Goal: Transaction & Acquisition: Purchase product/service

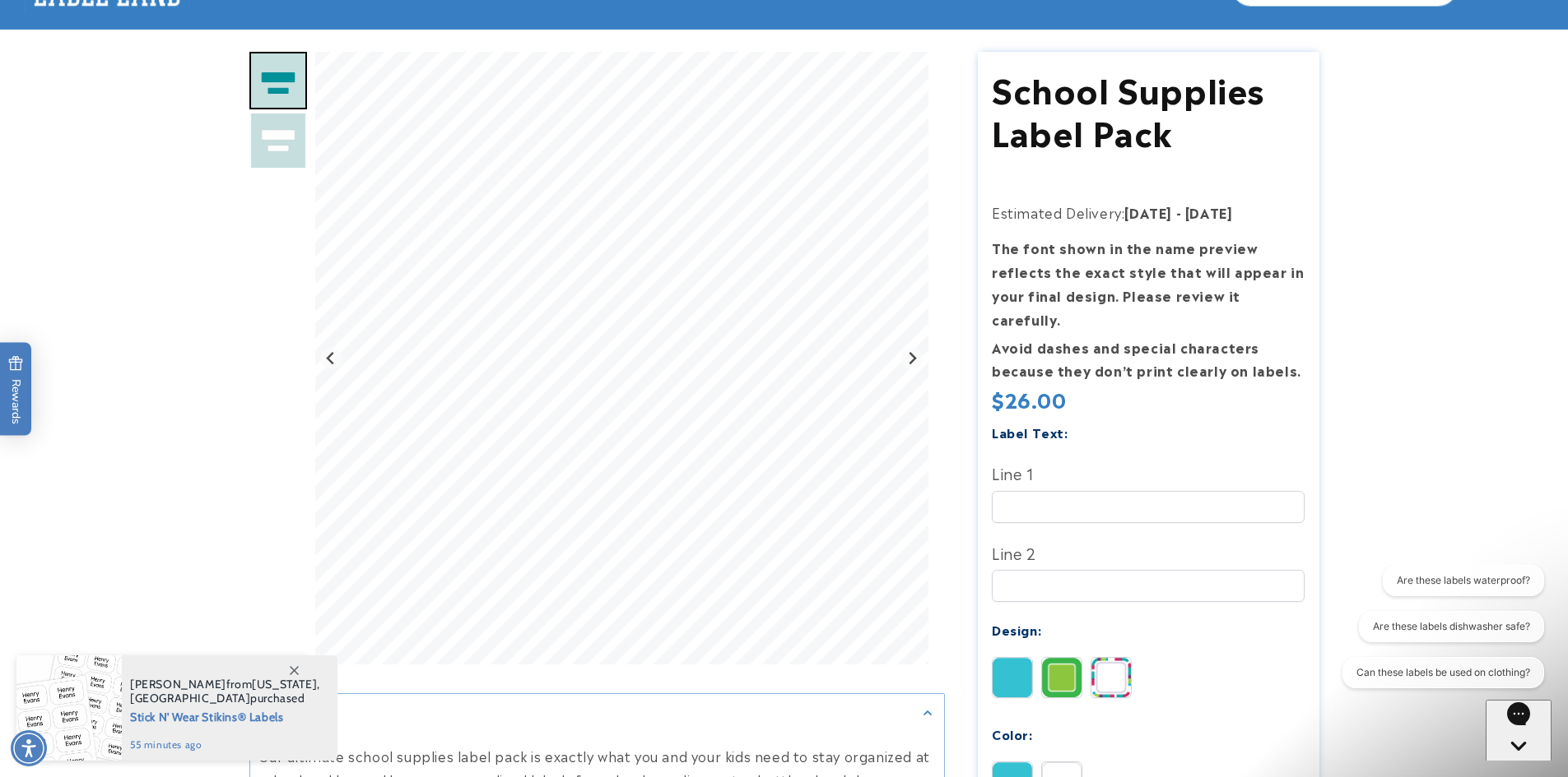
scroll to position [145, 0]
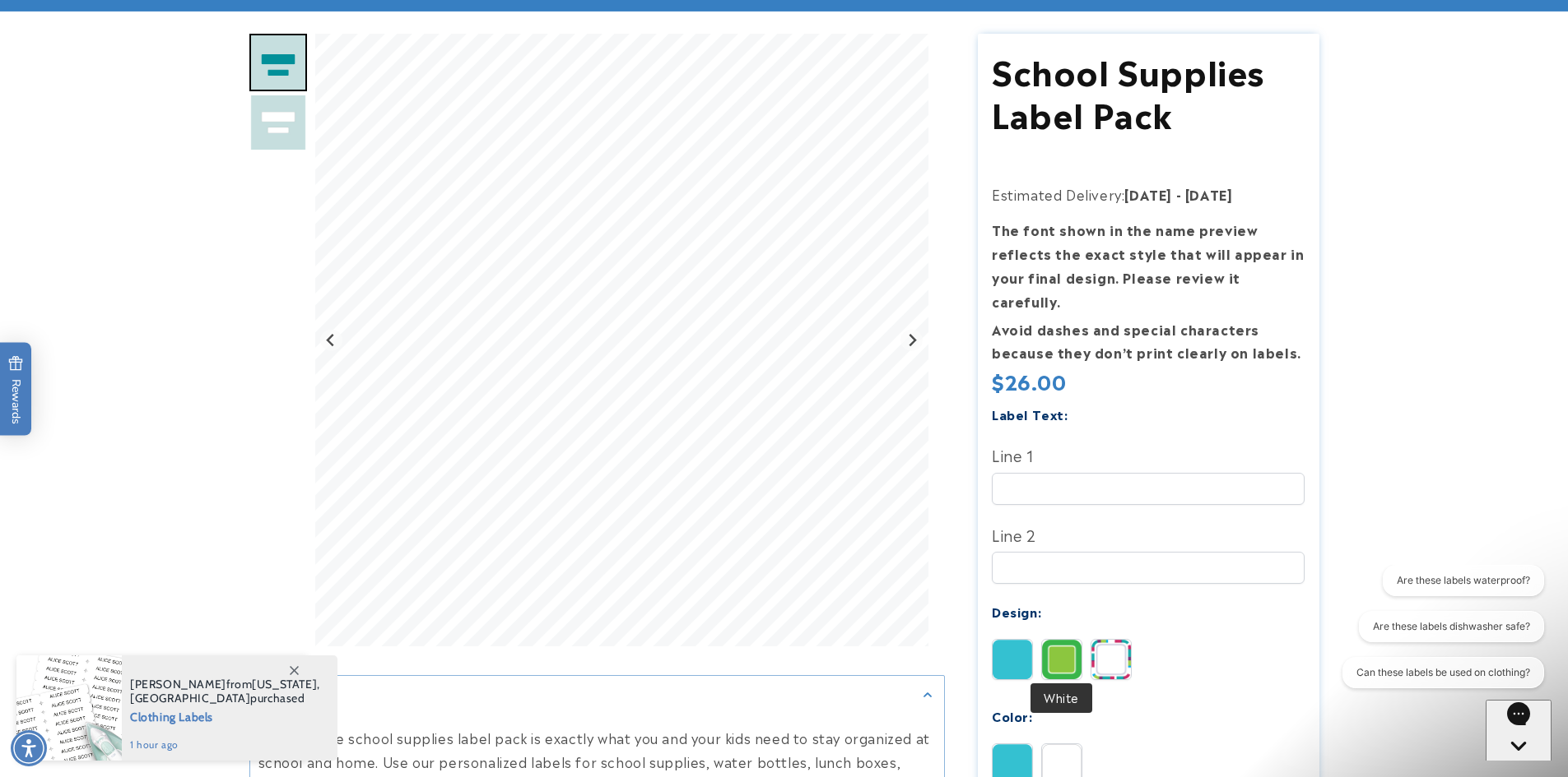
click at [1068, 752] on img at bounding box center [1061, 764] width 39 height 39
click at [907, 332] on button "Next slide" at bounding box center [911, 340] width 22 height 22
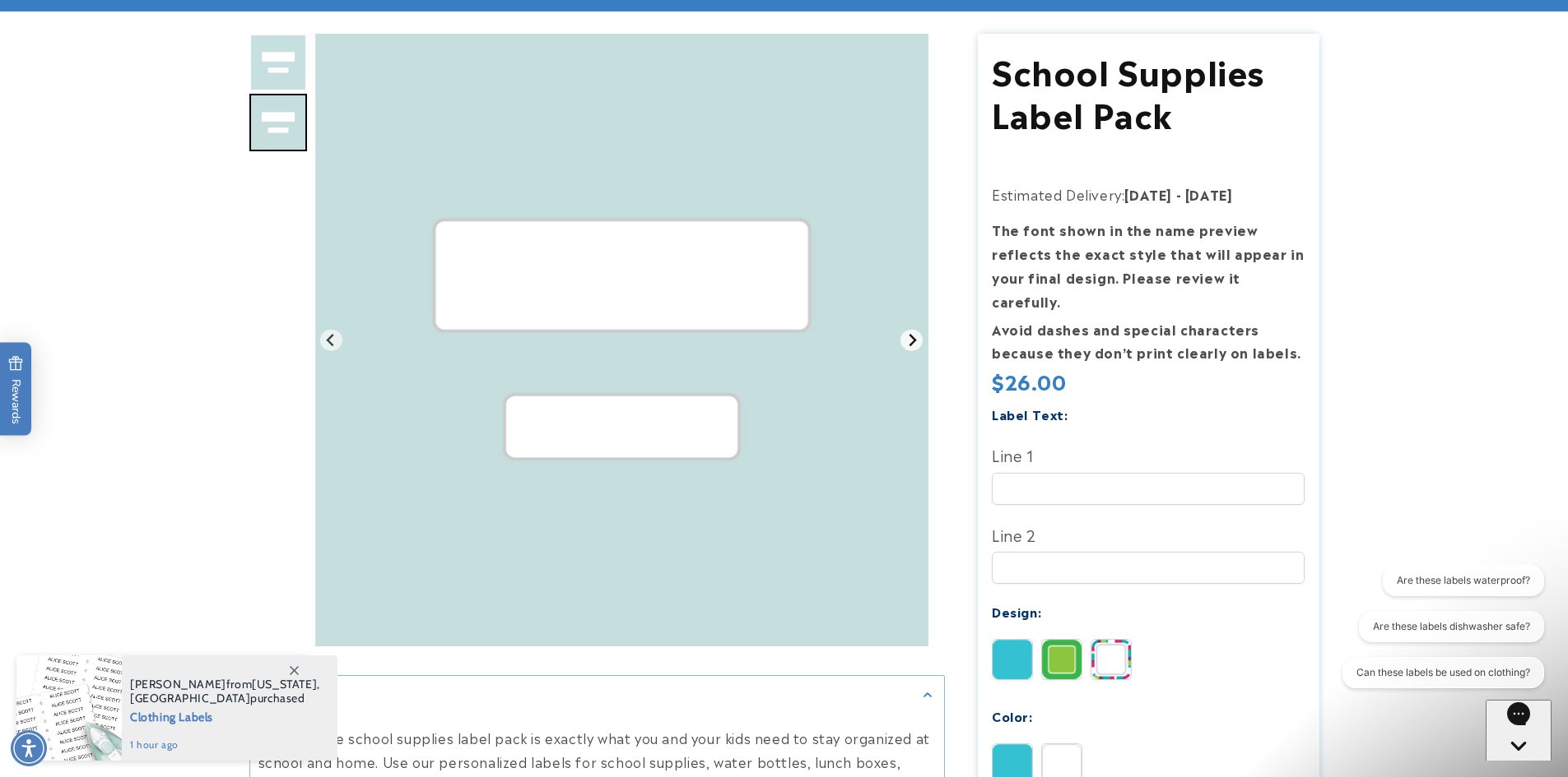
click at [907, 332] on button "Go to first slide" at bounding box center [911, 340] width 22 height 22
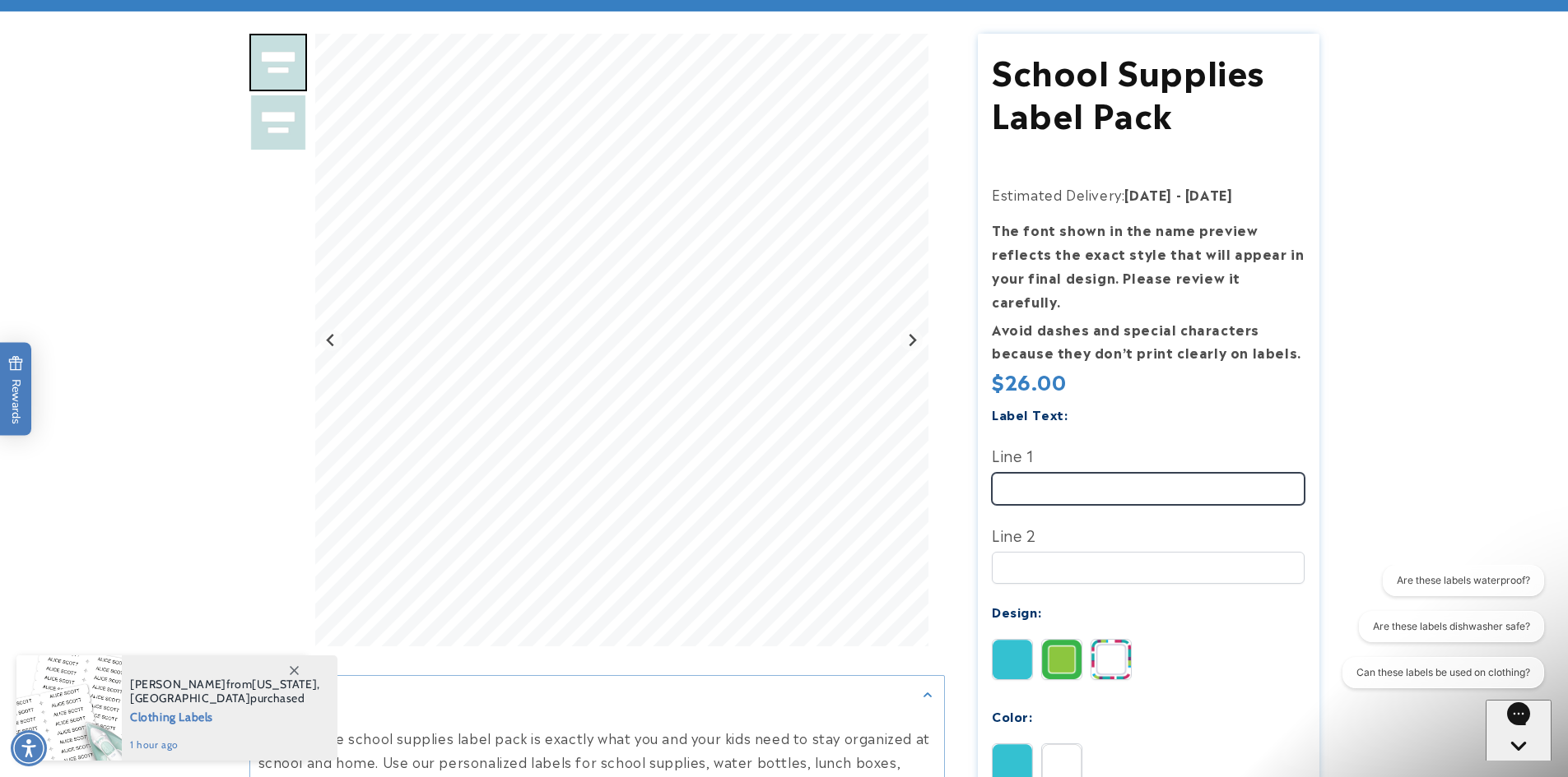
click at [1011, 473] on input "Line 1" at bounding box center [1148, 489] width 313 height 32
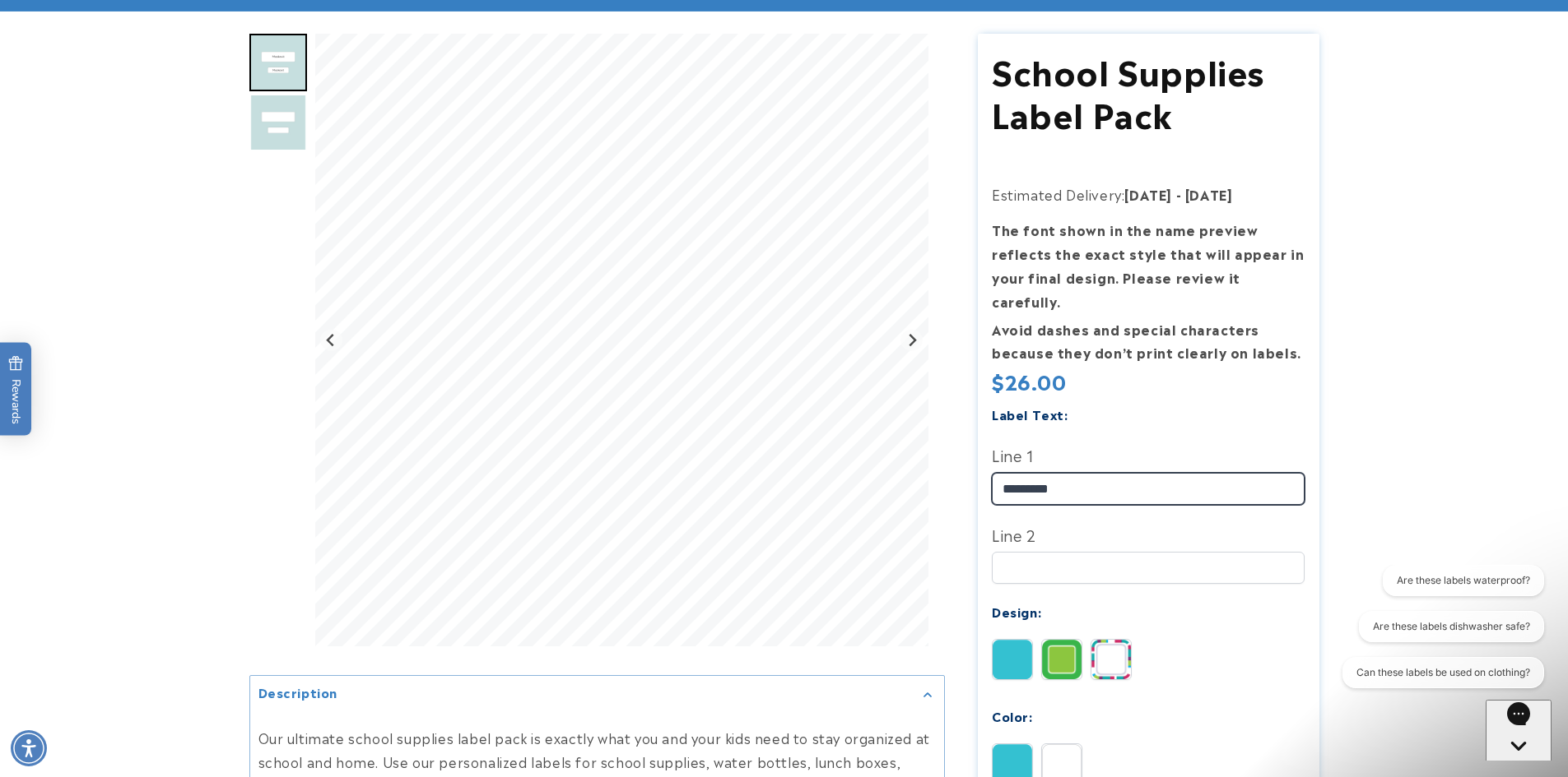
type input "*********"
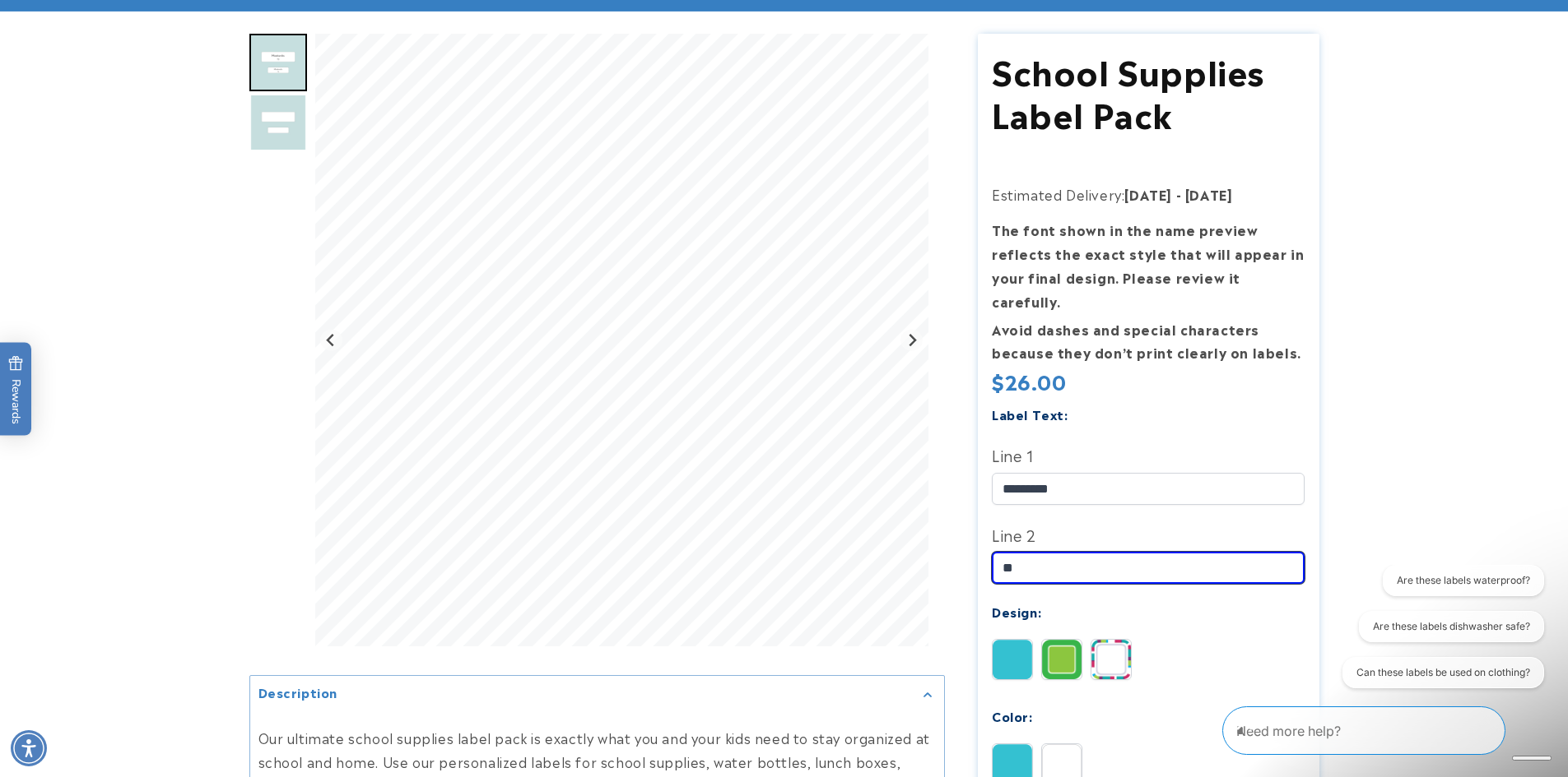
type input "*"
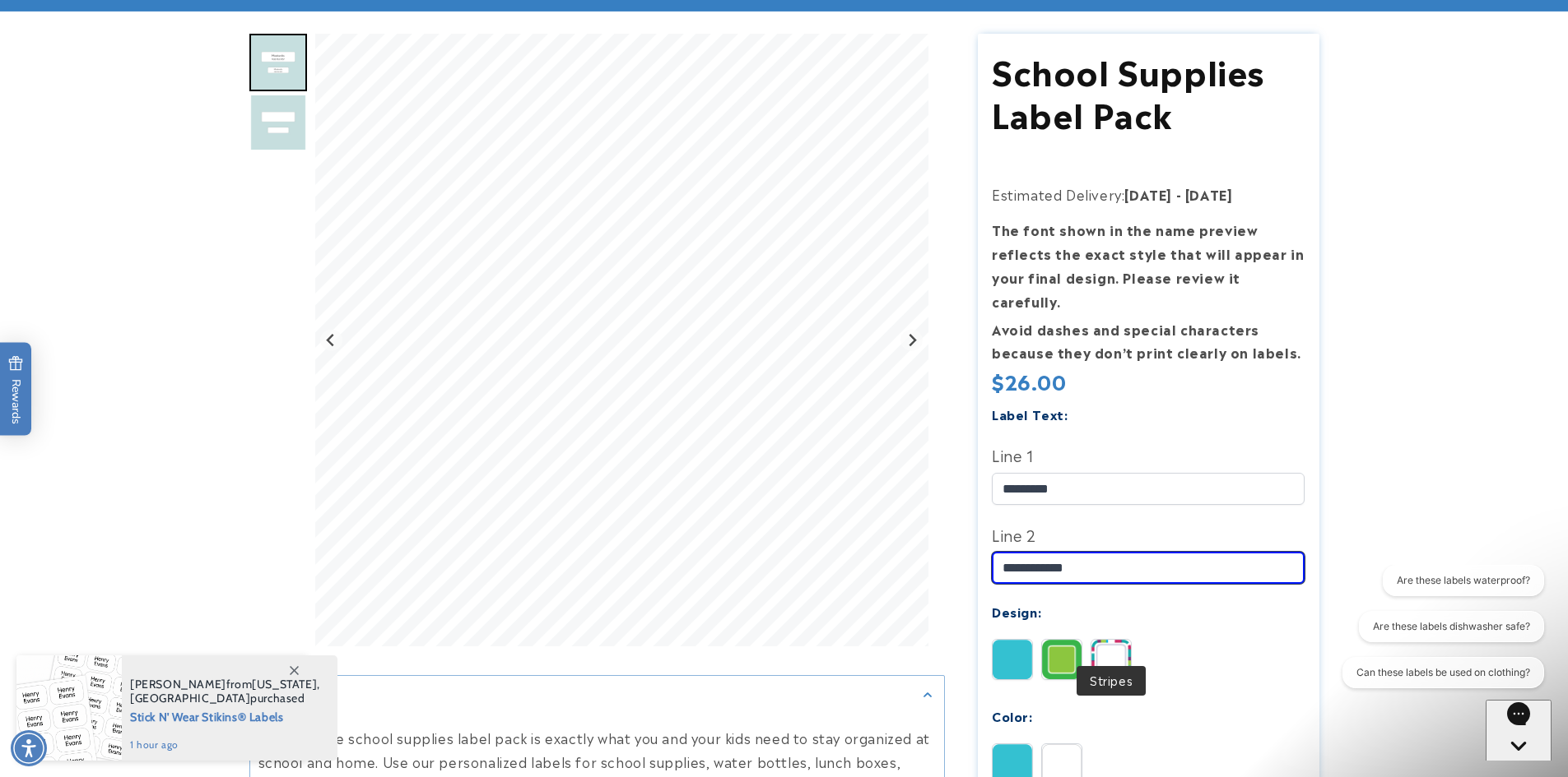
type input "**********"
click at [1110, 640] on img at bounding box center [1110, 659] width 39 height 39
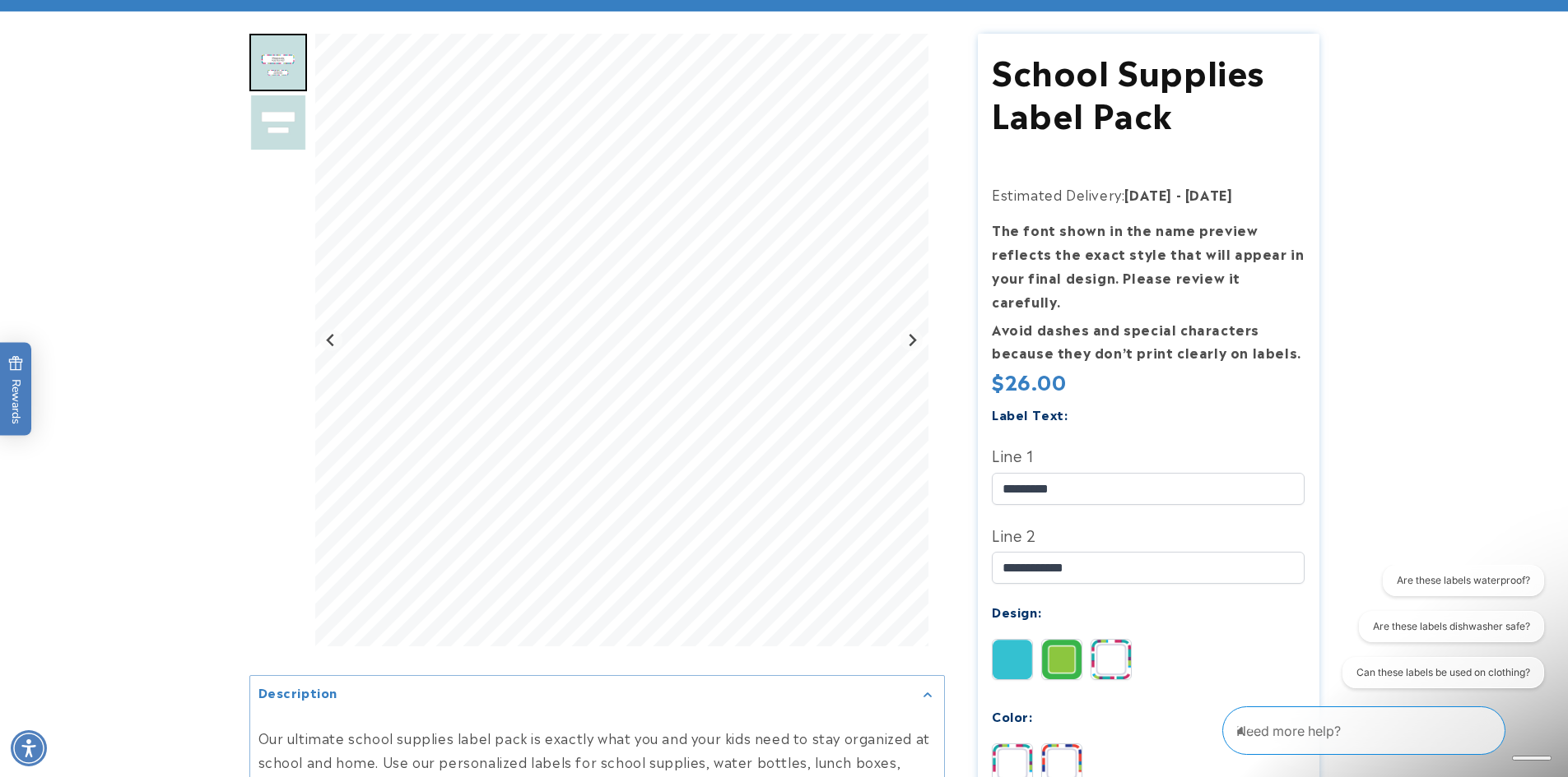
click at [1062, 642] on img at bounding box center [1061, 659] width 39 height 39
click at [1018, 644] on img at bounding box center [1012, 659] width 39 height 39
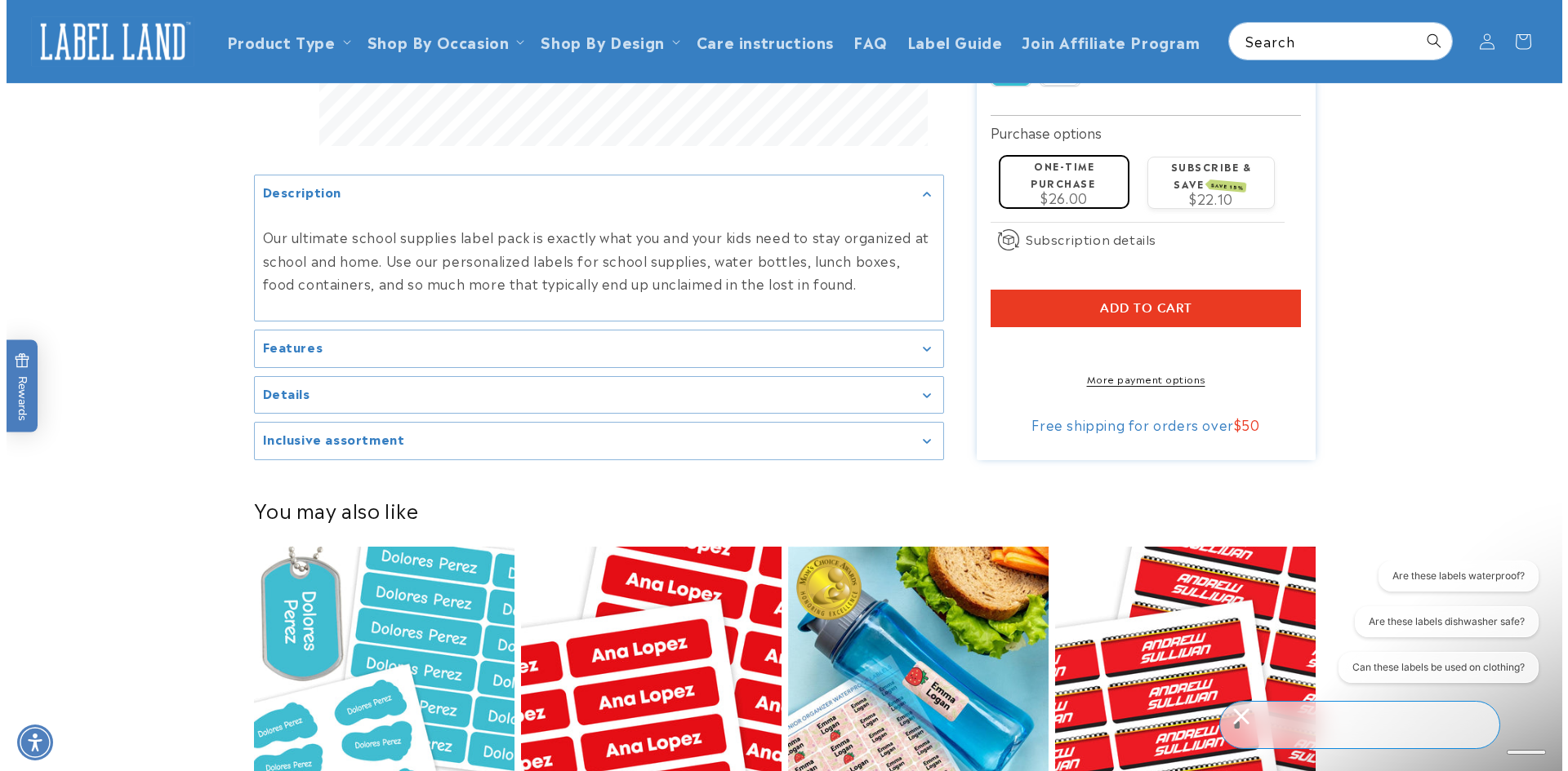
scroll to position [833, 0]
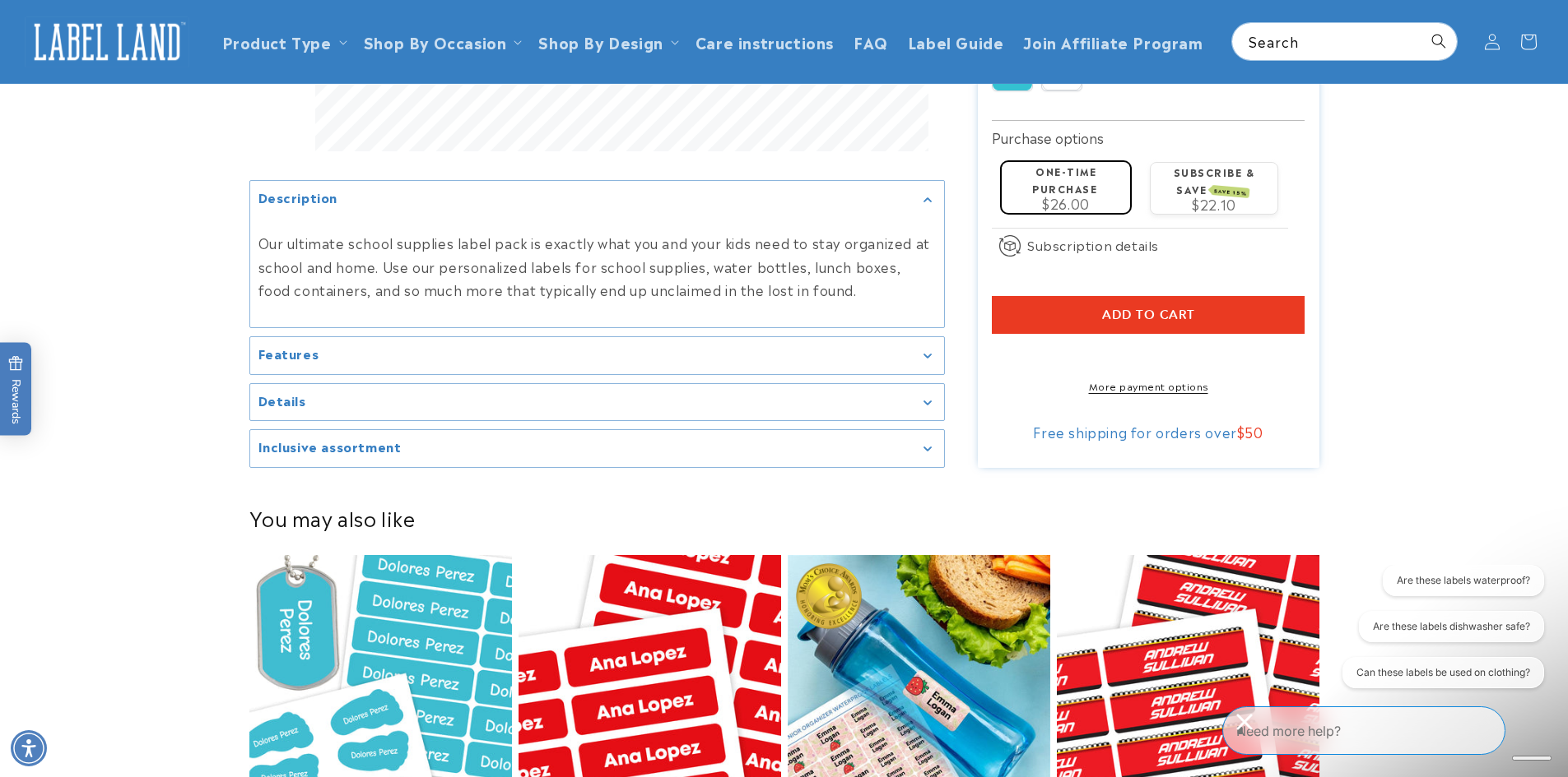
click at [995, 344] on shop-pay-wallet-button at bounding box center [994, 354] width 4 height 20
